Goal: Check status: Check status

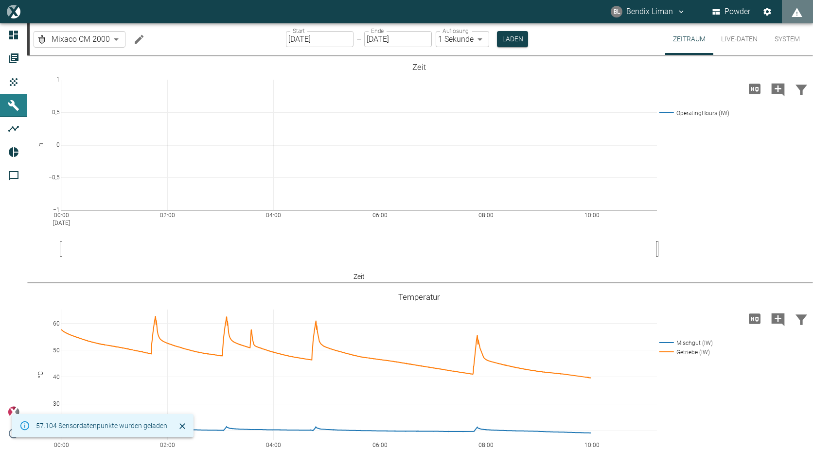
click at [79, 39] on body "BL Bendix Liman Powder Dashboard Aufträge Produkte Maschinen Analysen Reports K…" at bounding box center [406, 224] width 813 height 449
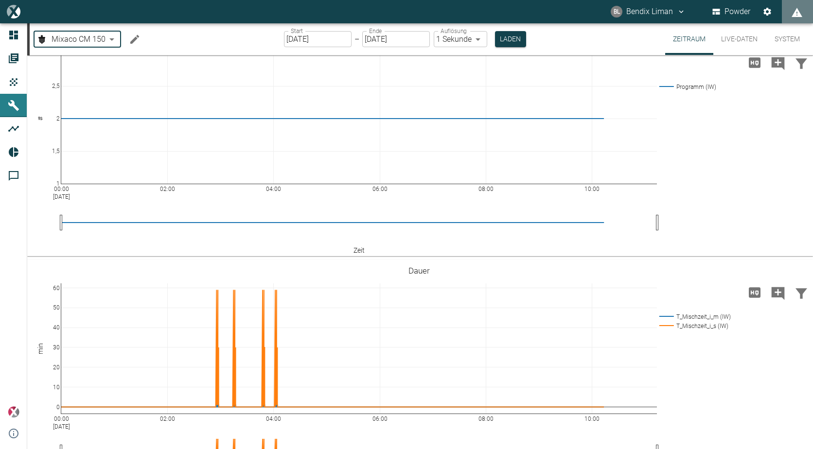
scroll to position [527, 0]
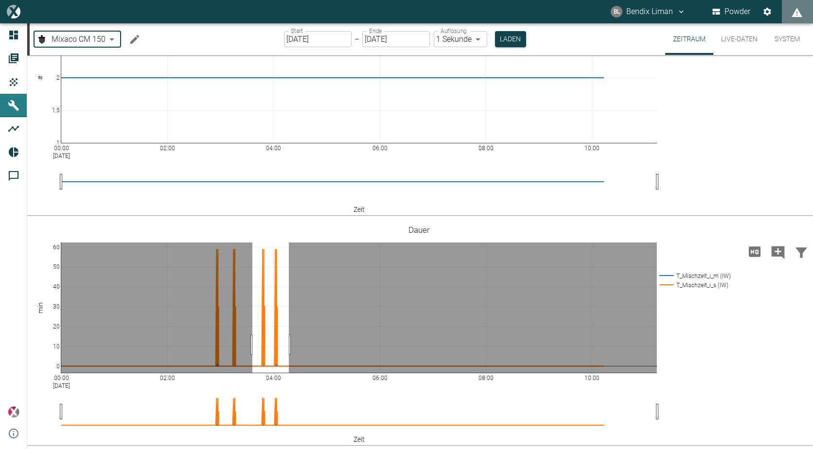
drag, startPoint x: 252, startPoint y: 345, endPoint x: 289, endPoint y: 344, distance: 36.5
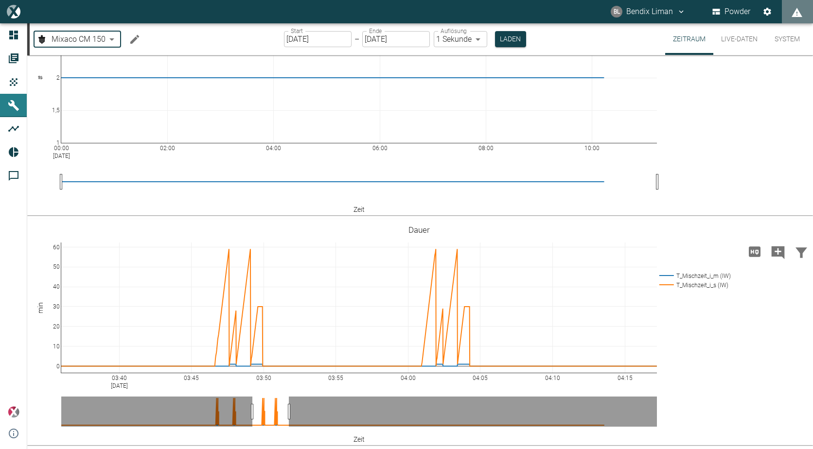
click at [104, 38] on body "BL Bendix Liman Powder Dashboard Aufträge Produkte Maschinen Analysen Reports K…" at bounding box center [406, 224] width 813 height 449
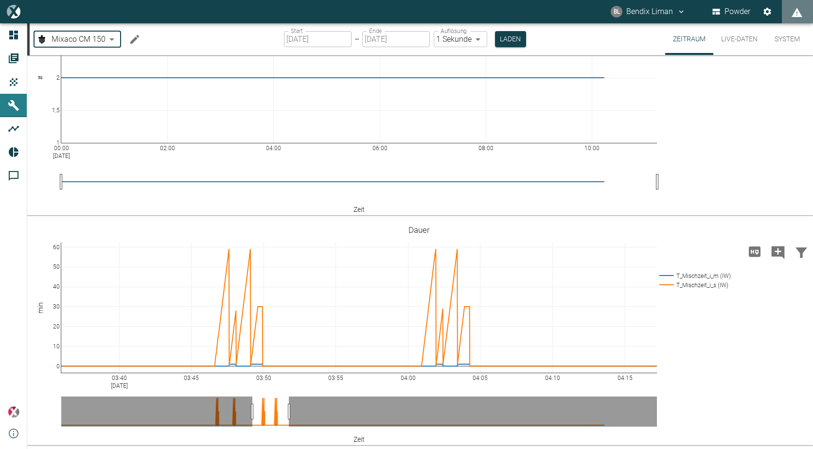
type input "309bb50c-b464-4a59-9195-990426c44eca"
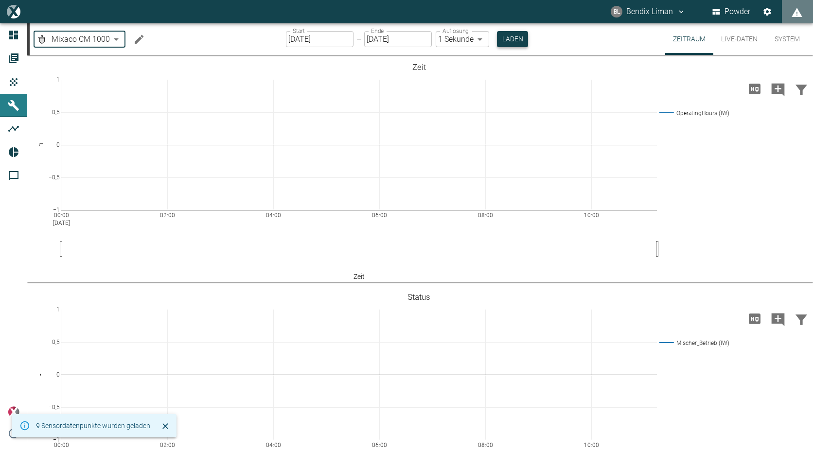
click at [503, 37] on button "Laden" at bounding box center [512, 39] width 31 height 16
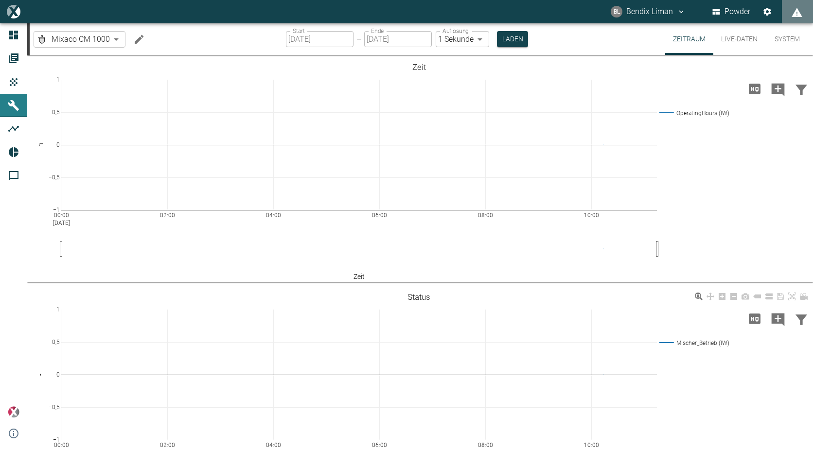
scroll to position [97, 0]
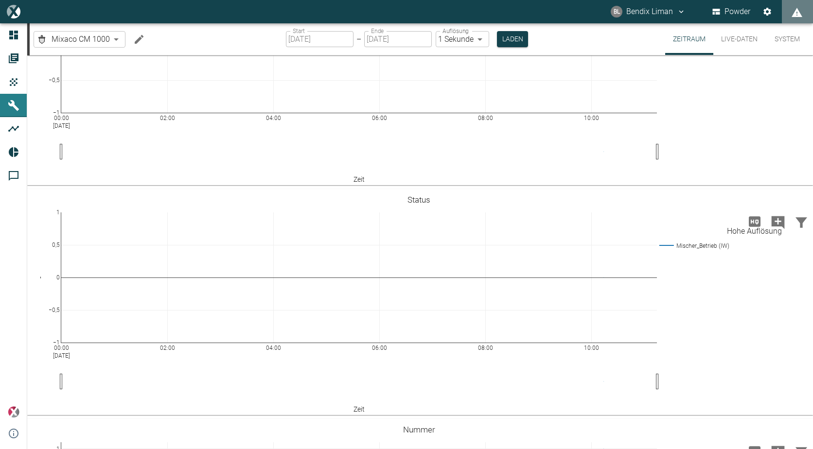
click at [750, 223] on icon "Hohe Auflösung" at bounding box center [755, 221] width 12 height 10
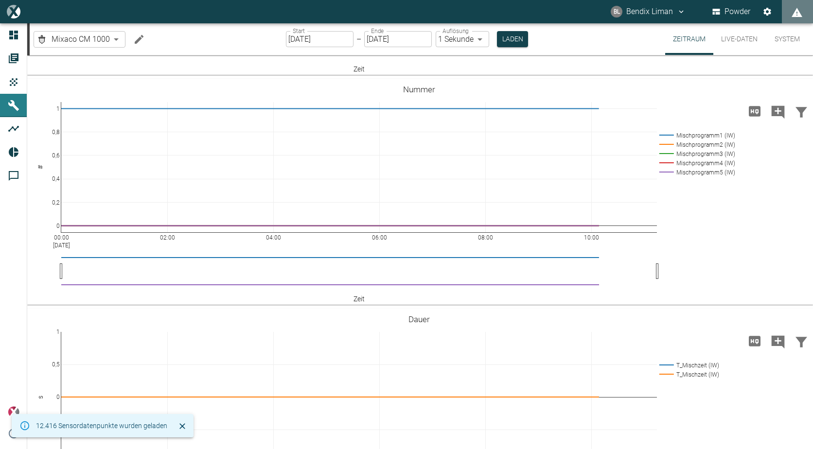
scroll to position [527, 0]
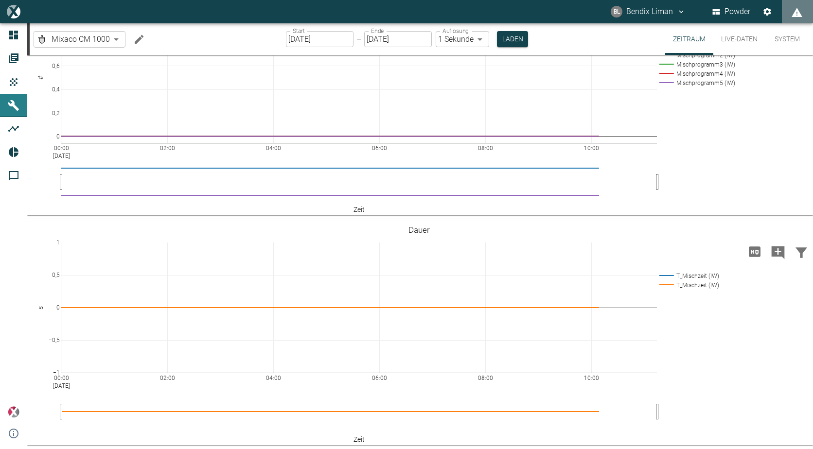
click at [343, 46] on input "[DATE]" at bounding box center [320, 39] width 68 height 16
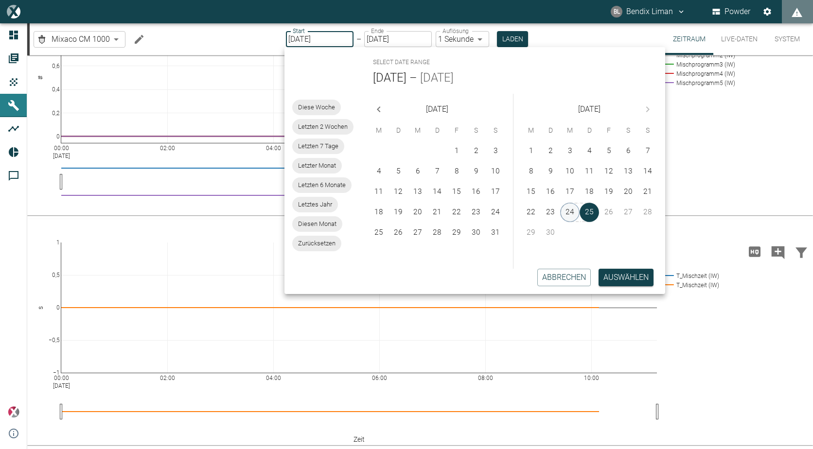
click at [568, 212] on button "24" at bounding box center [569, 212] width 19 height 19
type input "[DATE]"
click at [619, 288] on div "Abbrechen Auswählen" at bounding box center [471, 277] width 388 height 33
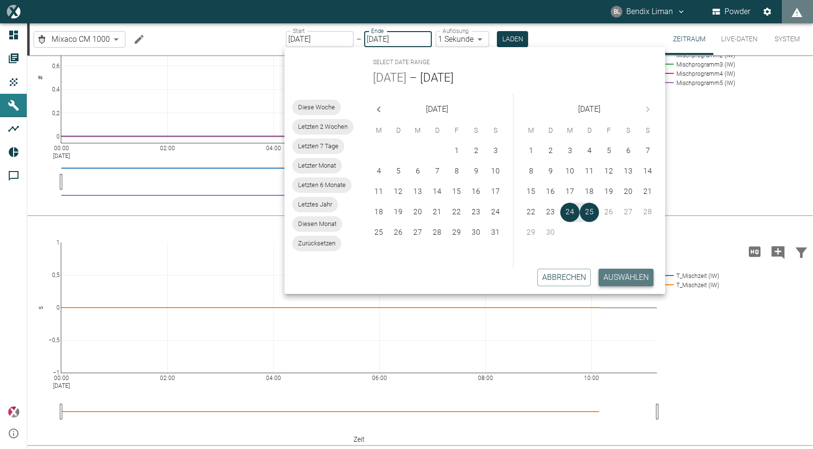
click at [621, 281] on button "Auswählen" at bounding box center [625, 278] width 55 height 18
type input "2min"
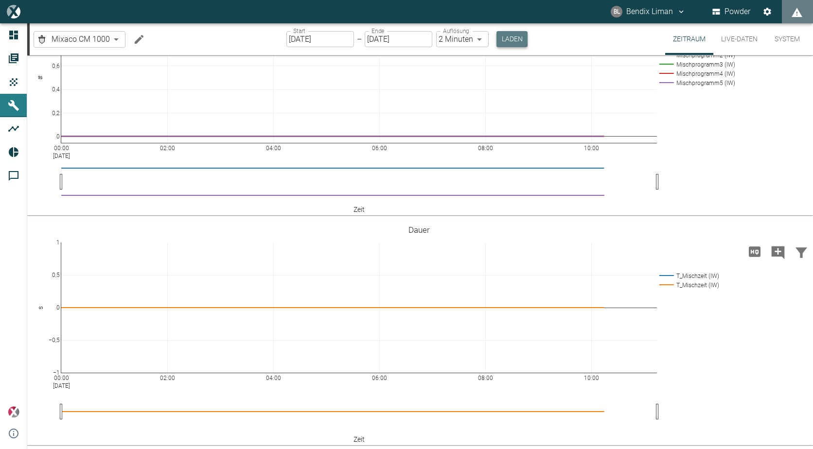
click at [502, 43] on button "Laden" at bounding box center [511, 39] width 31 height 16
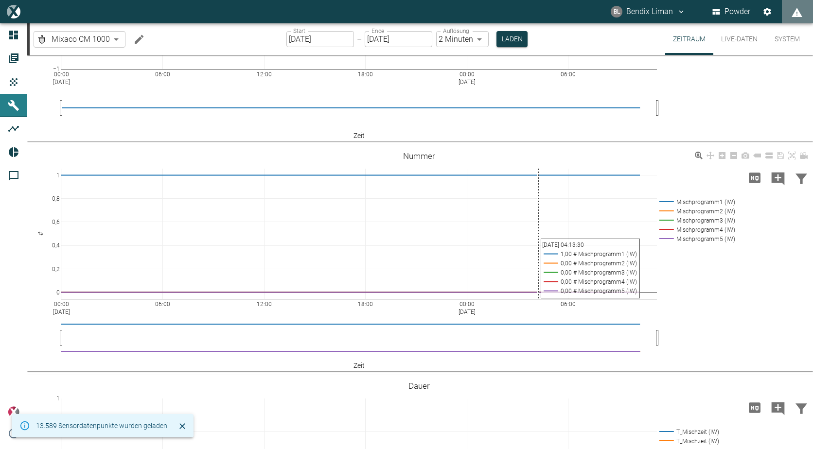
scroll to position [527, 0]
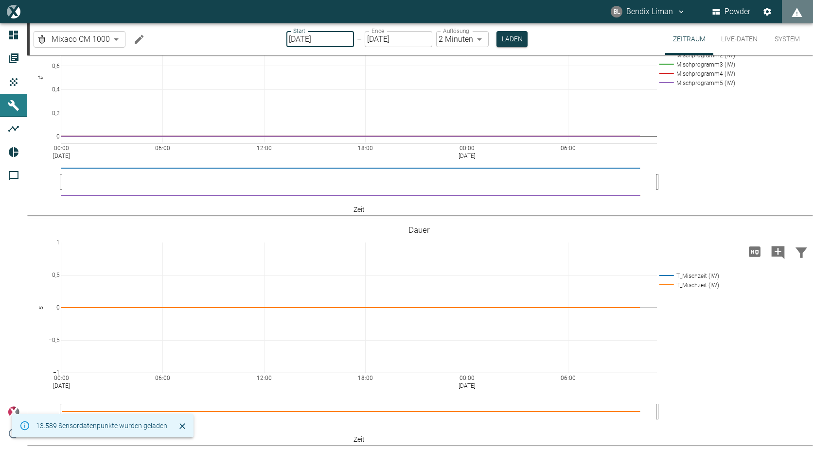
click at [334, 40] on input "[DATE]" at bounding box center [320, 39] width 68 height 16
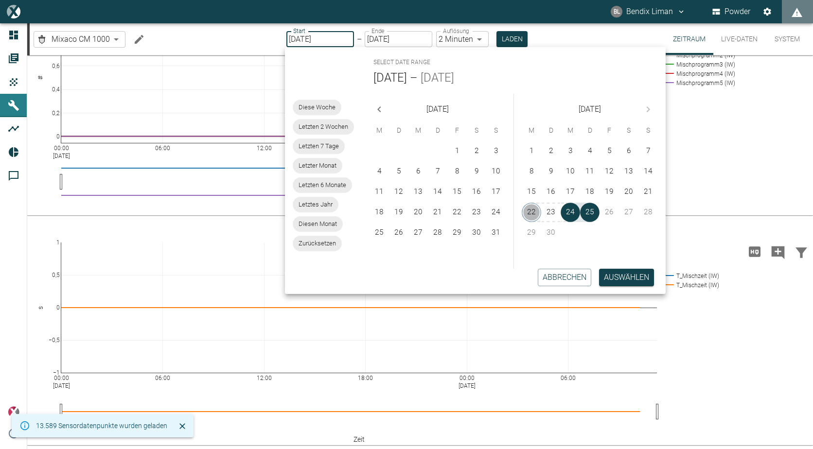
click at [531, 208] on button "22" at bounding box center [531, 212] width 19 height 19
type input "[DATE]"
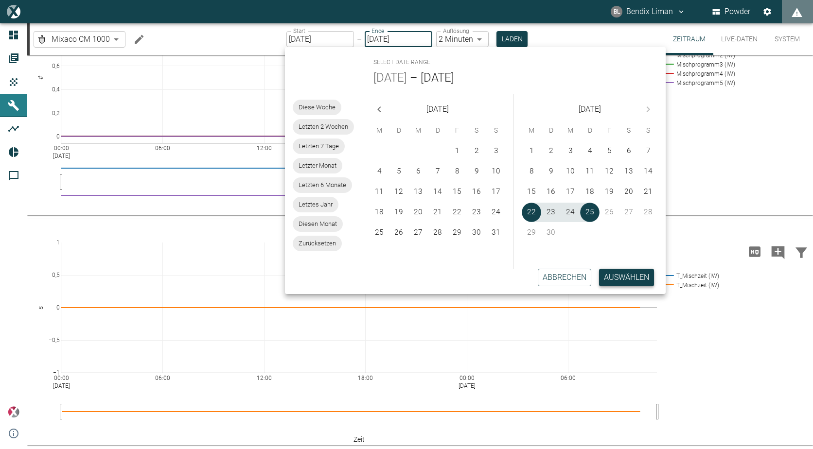
click at [632, 279] on button "Auswählen" at bounding box center [626, 278] width 55 height 18
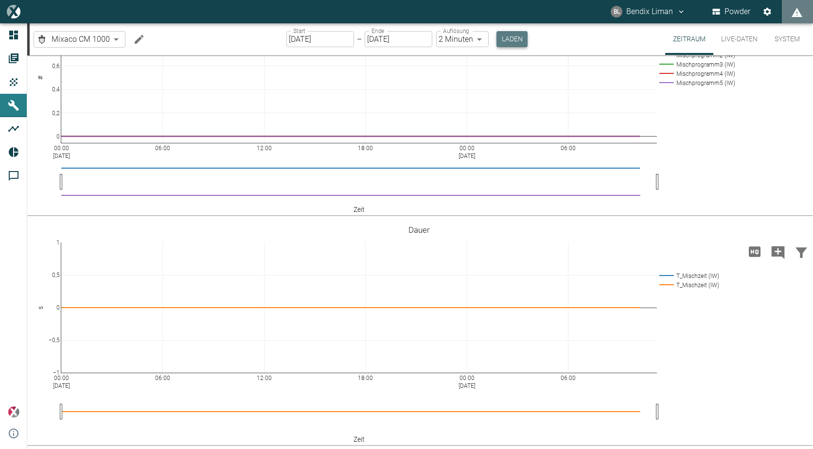
click at [504, 40] on button "Laden" at bounding box center [511, 39] width 31 height 16
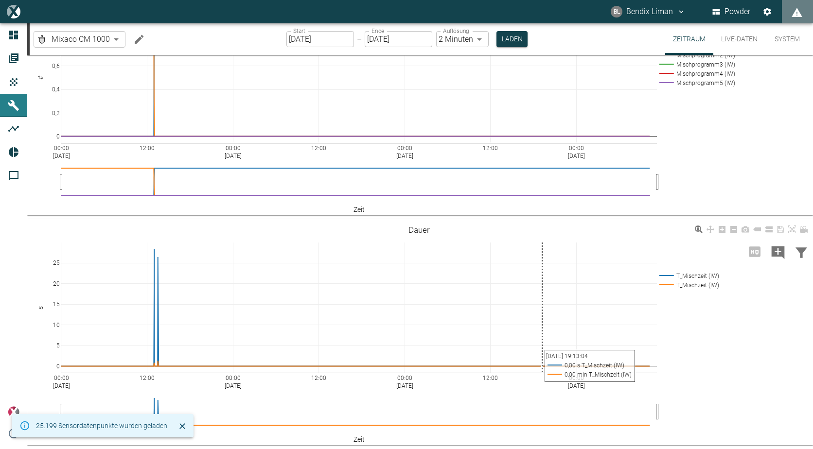
scroll to position [527, 0]
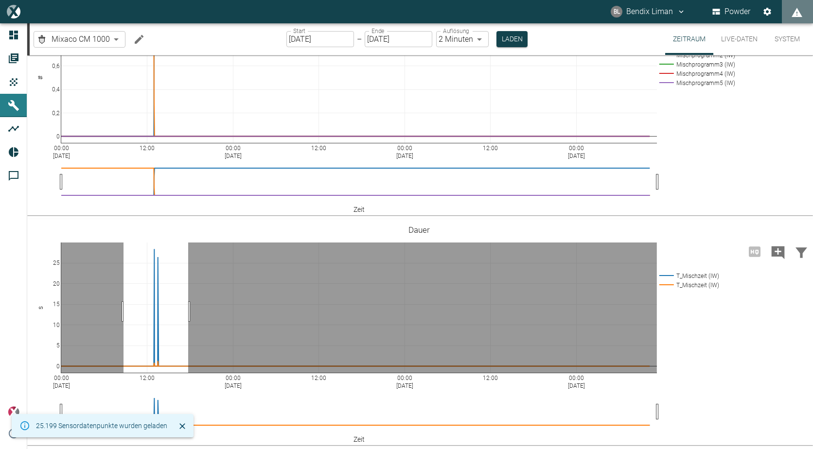
drag, startPoint x: 123, startPoint y: 312, endPoint x: 188, endPoint y: 316, distance: 64.8
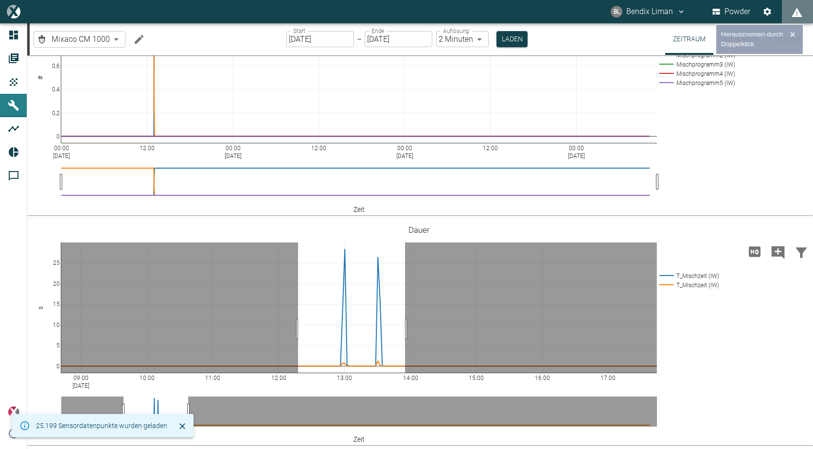
drag, startPoint x: 298, startPoint y: 329, endPoint x: 405, endPoint y: 332, distance: 107.0
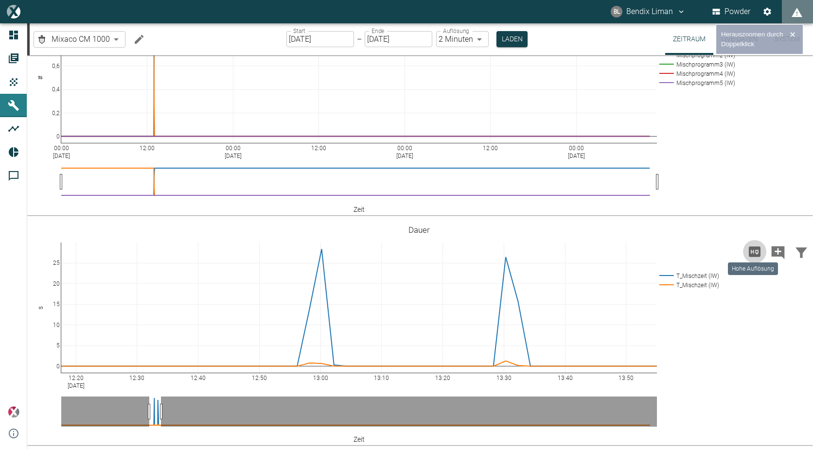
click at [754, 253] on icon "Hohe Auflösung" at bounding box center [755, 252] width 16 height 16
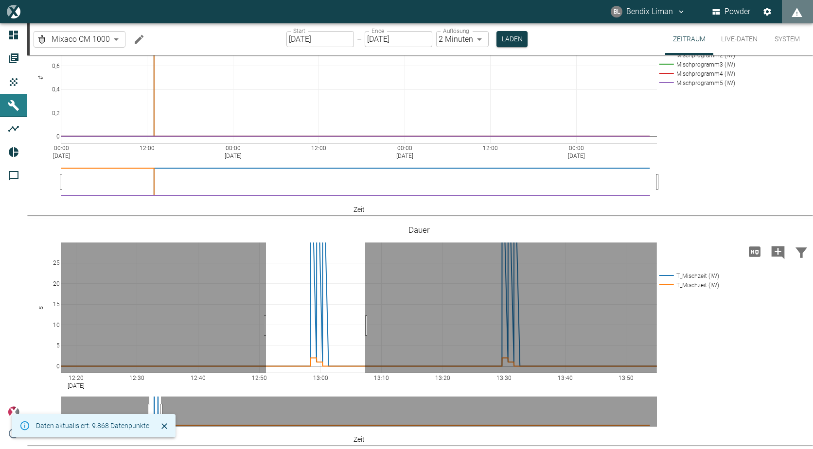
drag, startPoint x: 266, startPoint y: 326, endPoint x: 365, endPoint y: 332, distance: 99.3
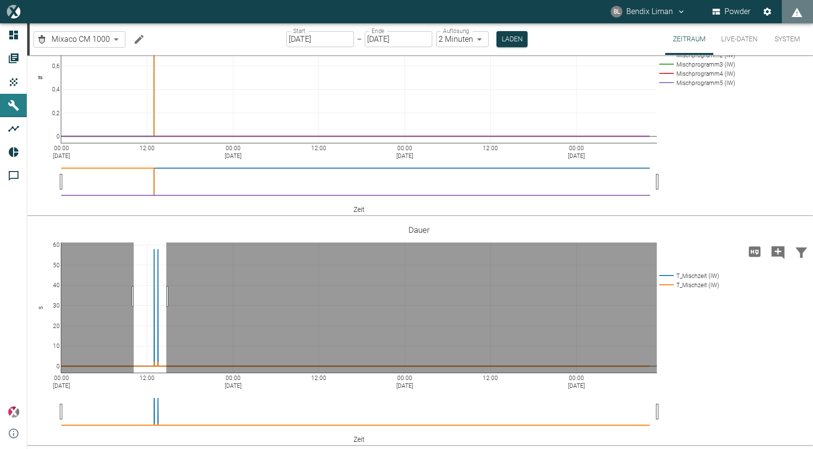
drag, startPoint x: 134, startPoint y: 297, endPoint x: 166, endPoint y: 296, distance: 32.6
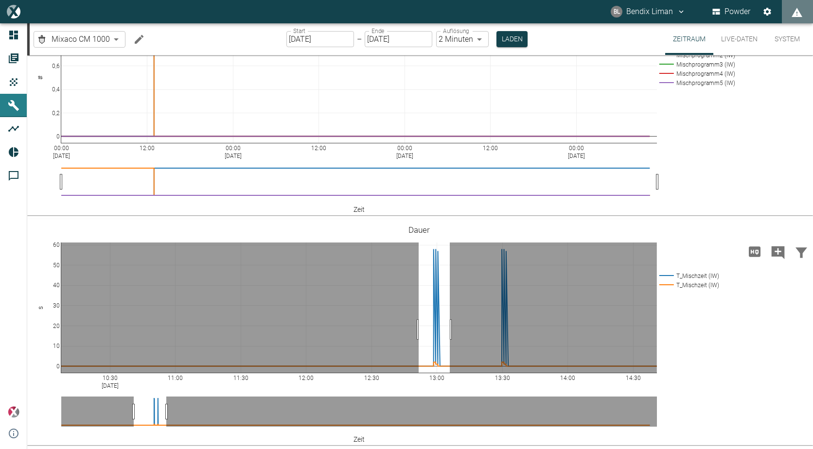
drag, startPoint x: 419, startPoint y: 330, endPoint x: 450, endPoint y: 326, distance: 31.4
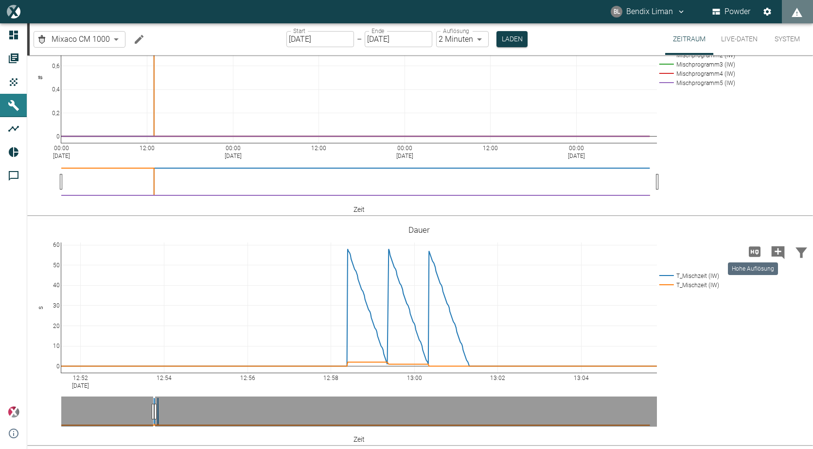
click at [750, 248] on icon "Hohe Auflösung" at bounding box center [755, 251] width 12 height 10
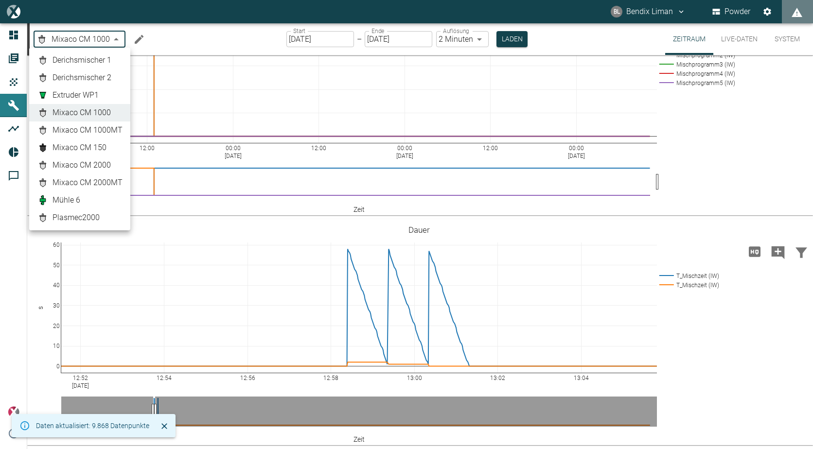
click at [117, 36] on body "BL Bendix Liman Powder Dashboard Aufträge Produkte Maschinen Analysen Reports K…" at bounding box center [406, 224] width 813 height 449
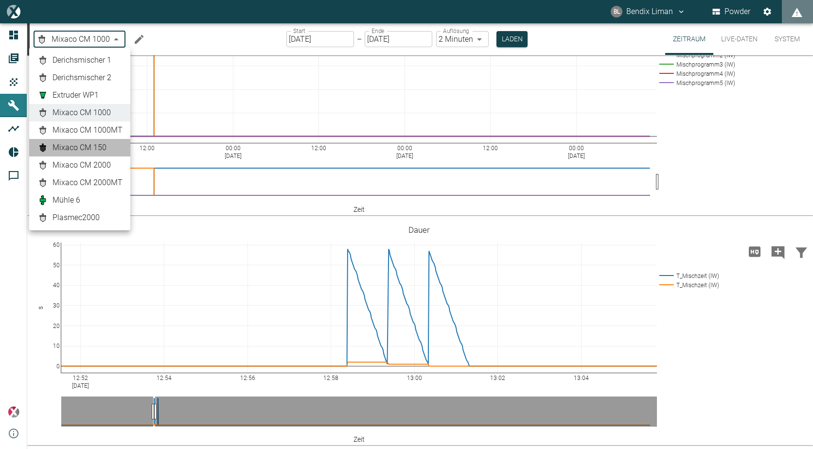
click at [100, 151] on span "Mixaco CM 150" at bounding box center [80, 148] width 54 height 12
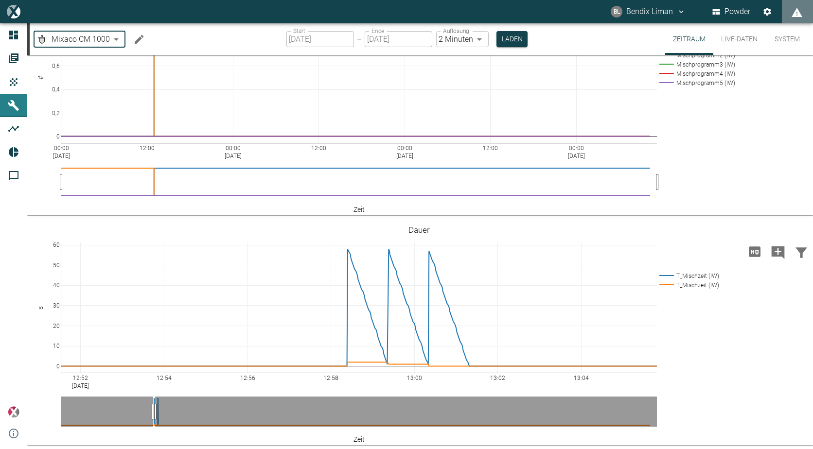
type input "6dfd6702-e262-4193-b652-f759076ed2f4"
type input "[DATE]"
type input "1sec"
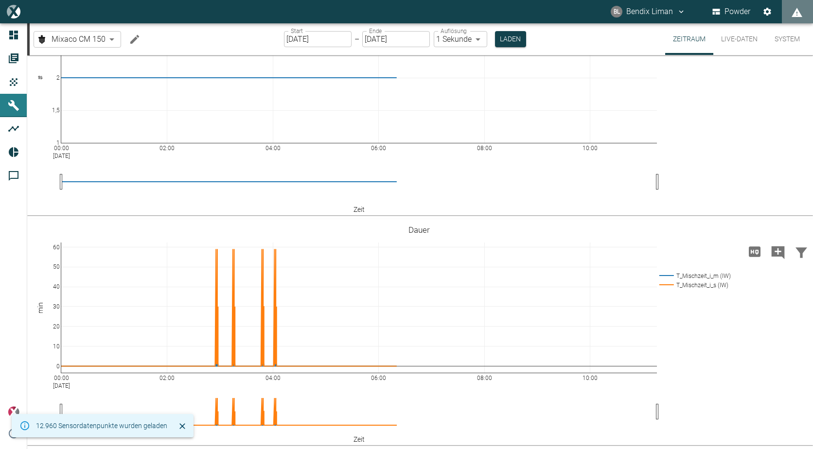
scroll to position [527, 0]
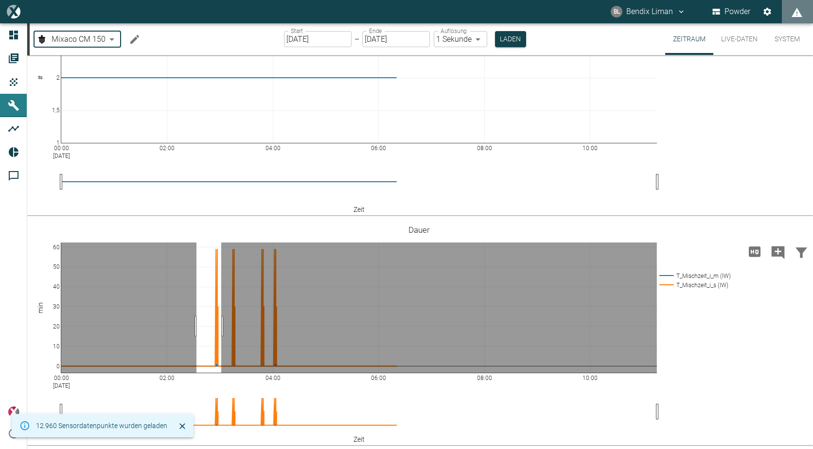
drag, startPoint x: 196, startPoint y: 326, endPoint x: 222, endPoint y: 332, distance: 25.9
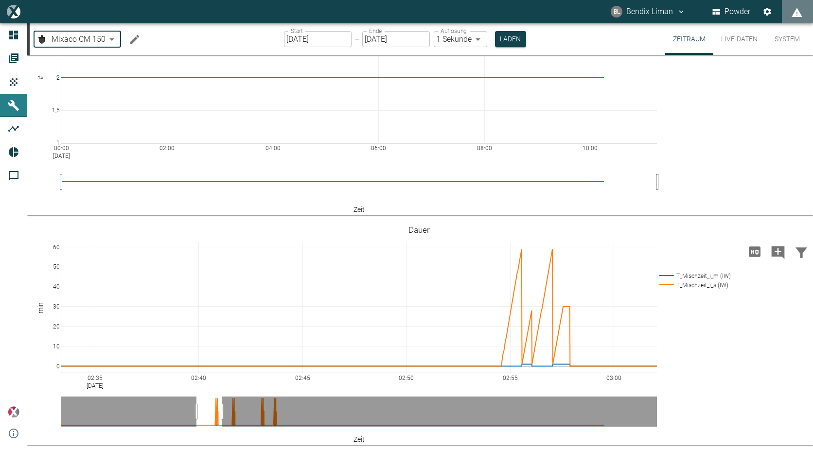
click at [752, 255] on icon "Hohe Auflösung" at bounding box center [755, 251] width 12 height 10
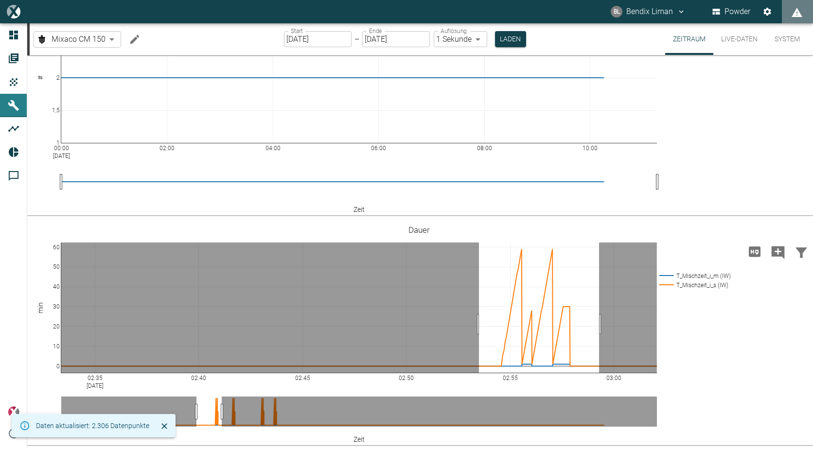
drag, startPoint x: 479, startPoint y: 324, endPoint x: 599, endPoint y: 324, distance: 120.1
